Goal: Transaction & Acquisition: Purchase product/service

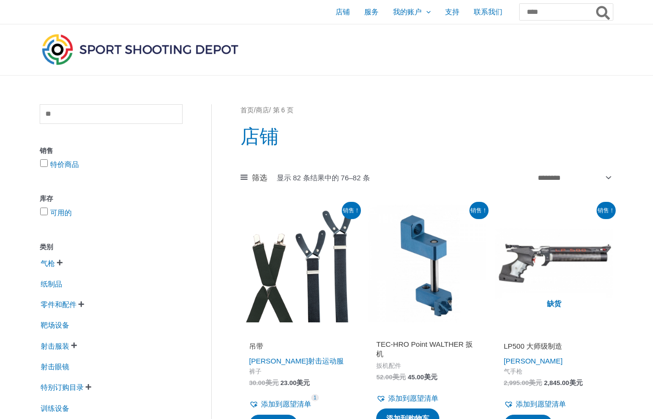
click at [339, 18] on span "店铺" at bounding box center [343, 12] width 14 height 24
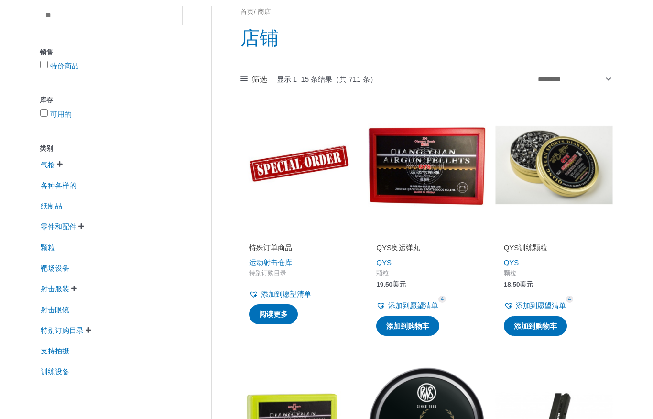
scroll to position [98, 0]
click at [49, 166] on font "气枪" at bounding box center [48, 165] width 14 height 8
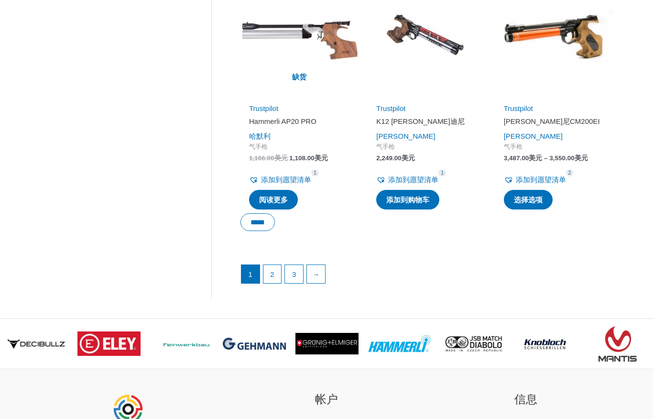
scroll to position [1326, 0]
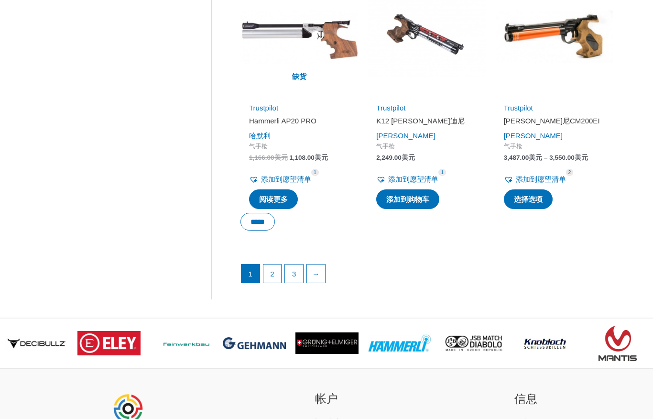
click at [273, 270] on font "2" at bounding box center [272, 274] width 4 height 8
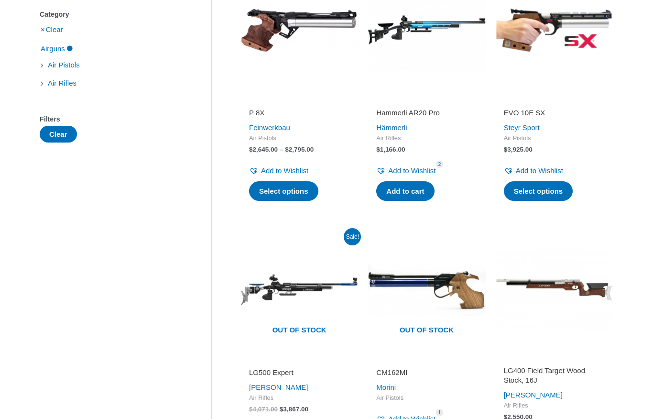
scroll to position [232, 0]
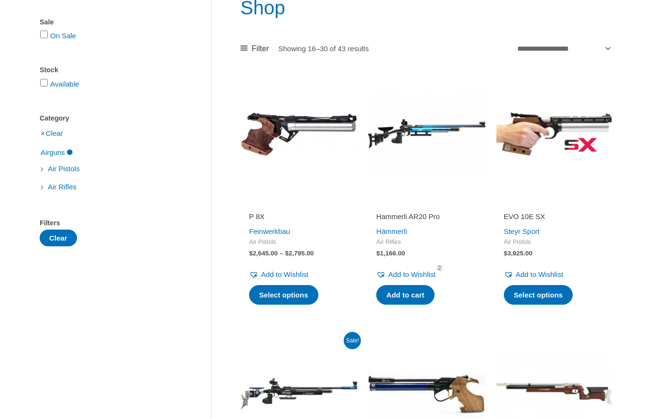
click at [589, 129] on img at bounding box center [554, 135] width 118 height 118
